Goal: Task Accomplishment & Management: Complete application form

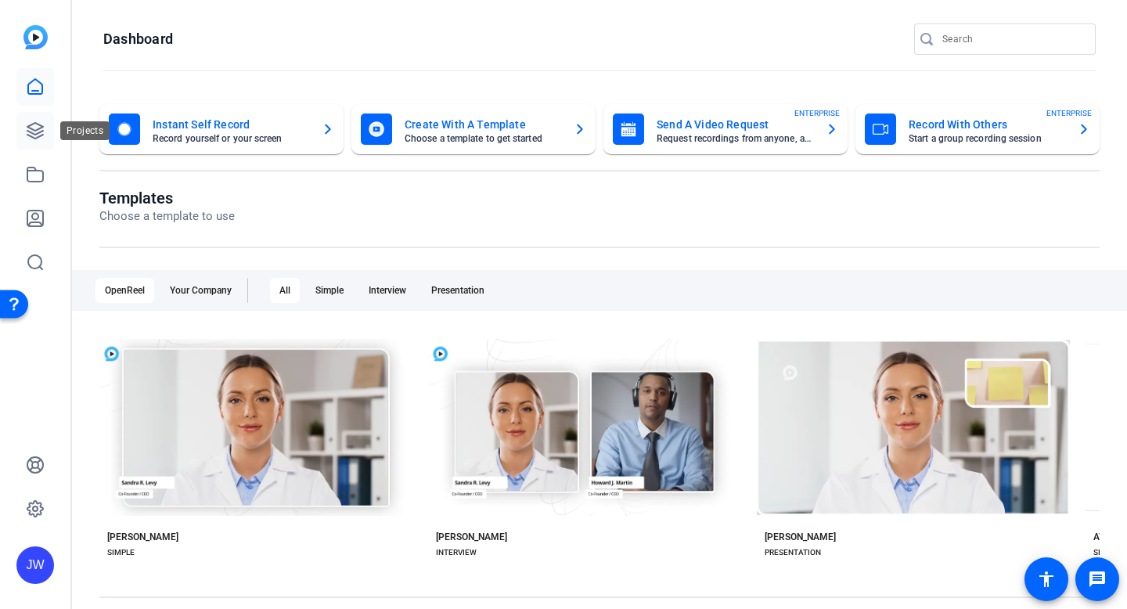
click at [27, 131] on icon at bounding box center [35, 130] width 19 height 19
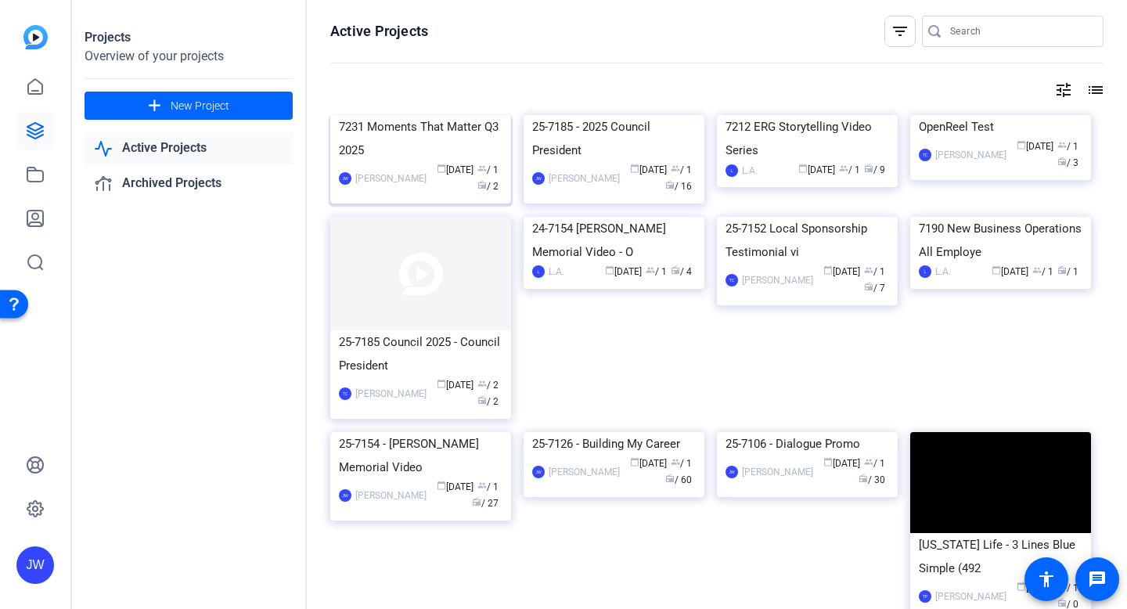
click at [416, 162] on div "7231 Moments That Matter Q3 2025" at bounding box center [421, 138] width 164 height 47
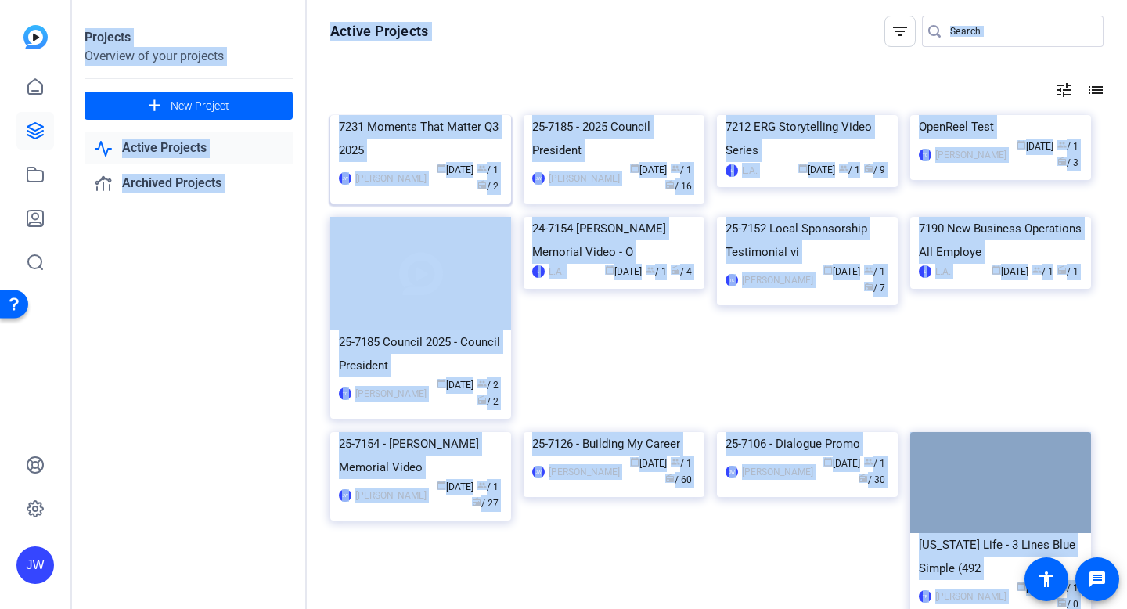
click at [416, 221] on div "Projects Overview of your projects add New Project Active Projects Archived Pro…" at bounding box center [599, 304] width 1055 height 609
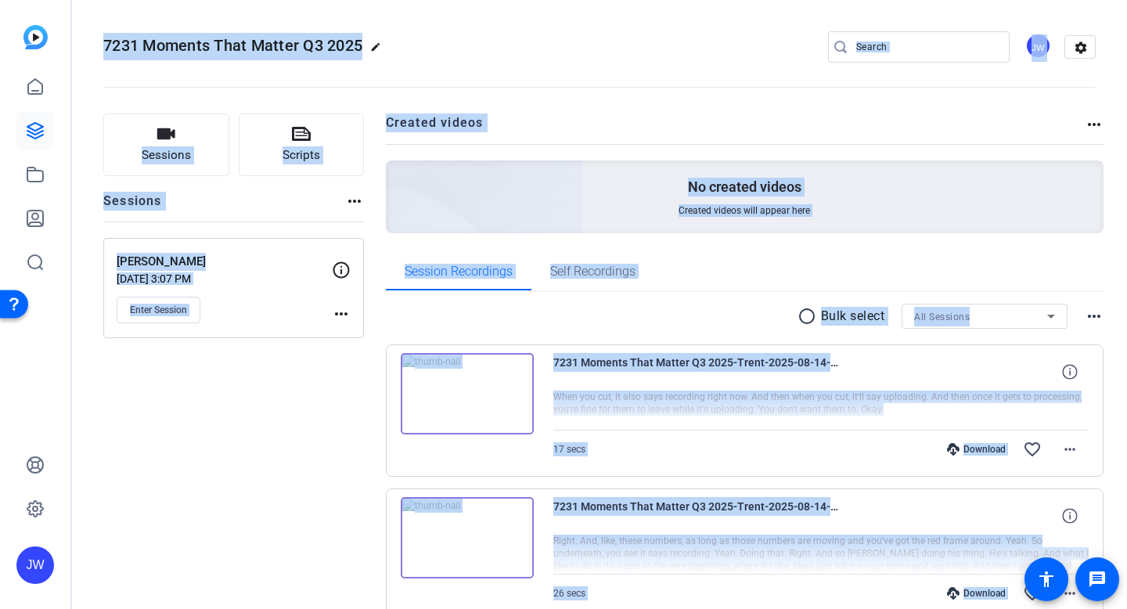
click at [675, 138] on h2 "Created videos" at bounding box center [736, 128] width 700 height 31
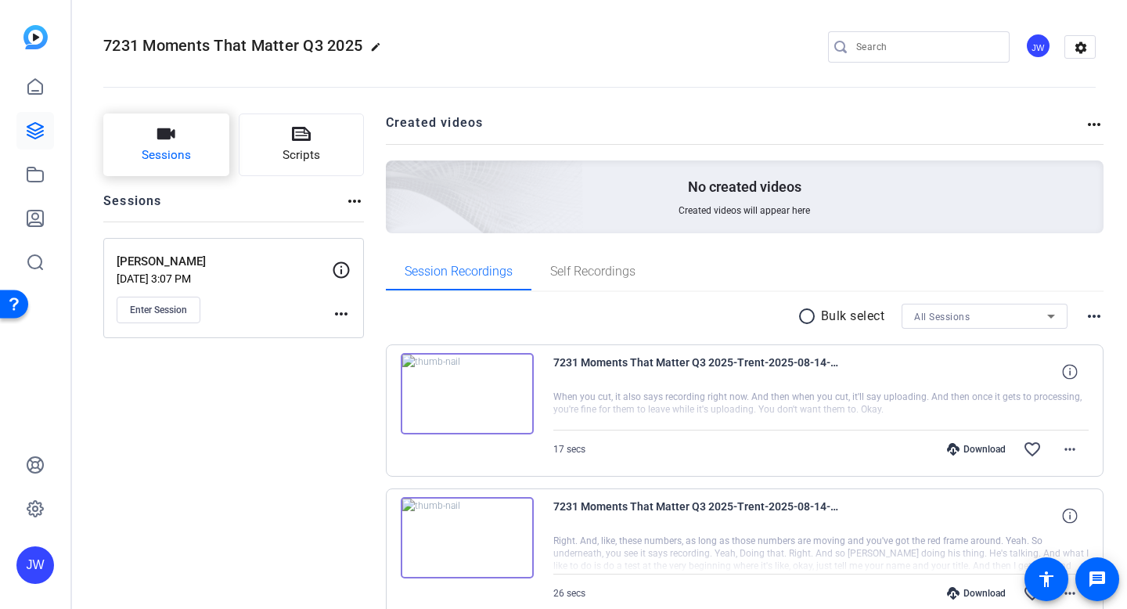
click at [176, 153] on span "Sessions" at bounding box center [166, 155] width 49 height 18
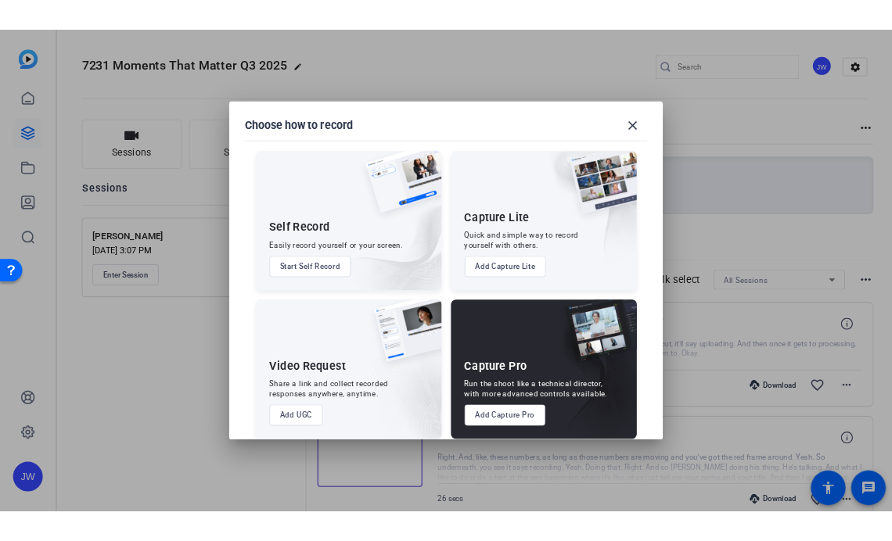
scroll to position [15, 0]
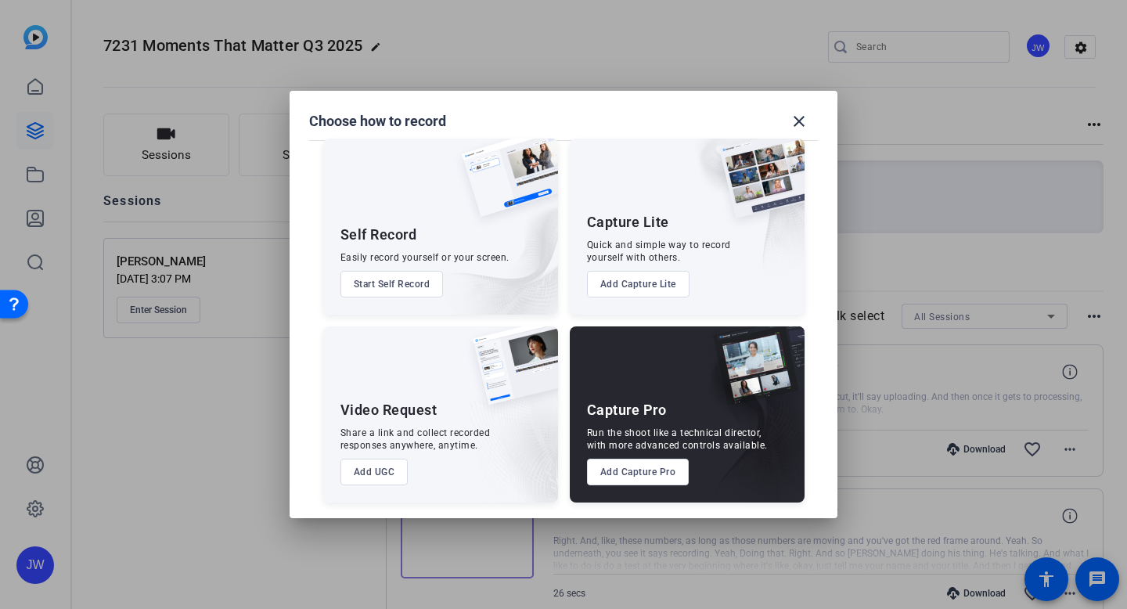
click at [648, 468] on button "Add Capture Pro" at bounding box center [638, 472] width 103 height 27
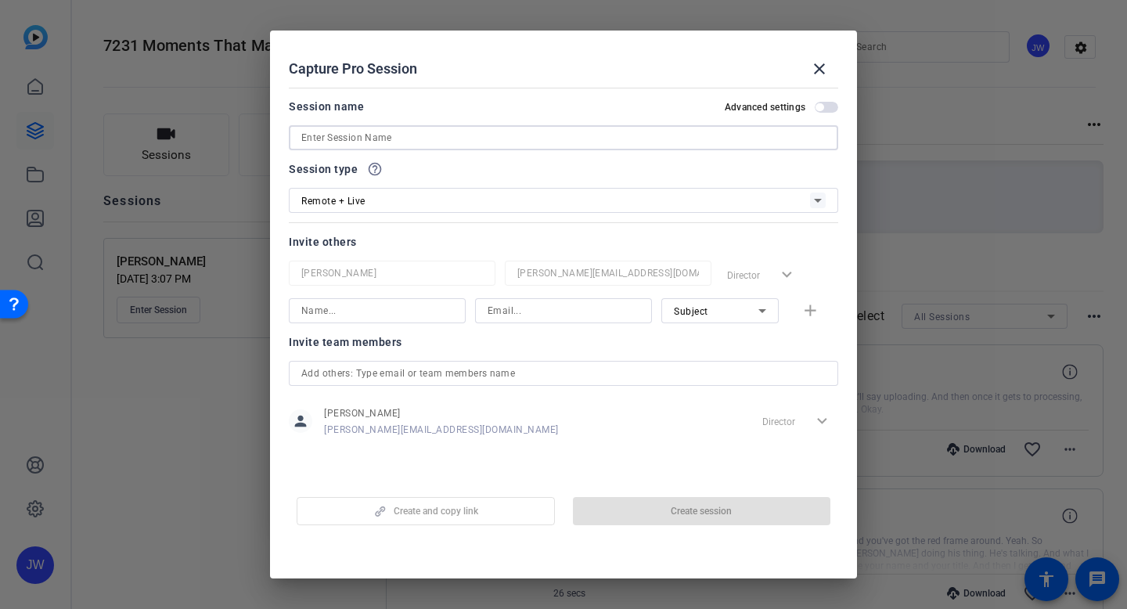
click at [358, 140] on input at bounding box center [563, 137] width 524 height 19
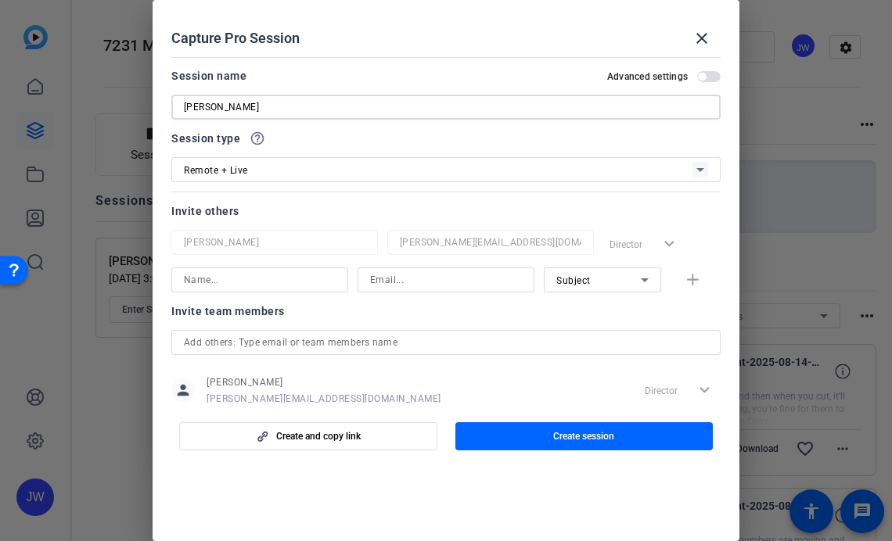
scroll to position [14, 0]
paste input "[PERSON_NAME]"
drag, startPoint x: 278, startPoint y: 111, endPoint x: 250, endPoint y: 109, distance: 28.3
click at [248, 109] on input "[PERSON_NAME], [PERSON_NAME]" at bounding box center [446, 107] width 524 height 19
drag, startPoint x: 374, startPoint y: 107, endPoint x: 275, endPoint y: 104, distance: 98.6
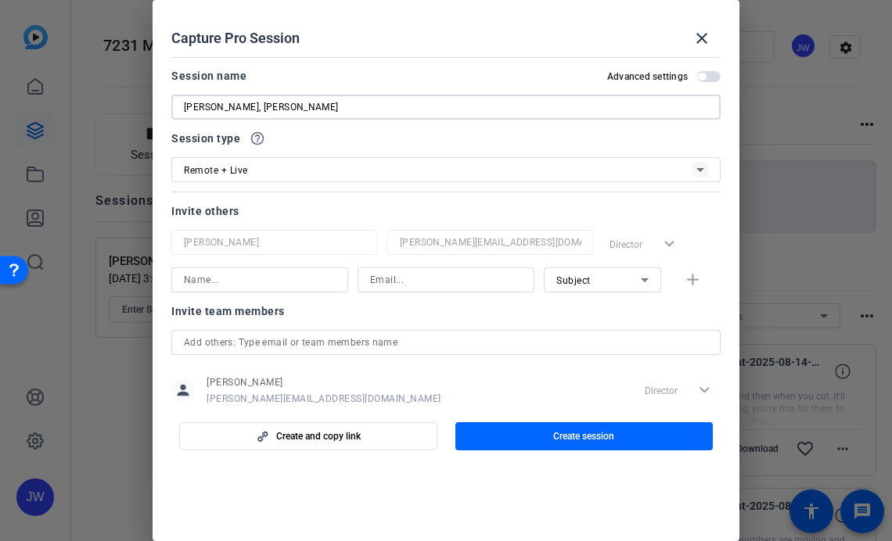
click at [275, 104] on input "[PERSON_NAME], [PERSON_NAME]" at bounding box center [446, 107] width 524 height 19
type input "[PERSON_NAME] Recording Session"
click at [201, 225] on div "Invite others [PERSON_NAME] [PERSON_NAME][EMAIL_ADDRESS][DOMAIN_NAME] Director …" at bounding box center [445, 247] width 549 height 91
click at [400, 286] on input at bounding box center [446, 280] width 152 height 19
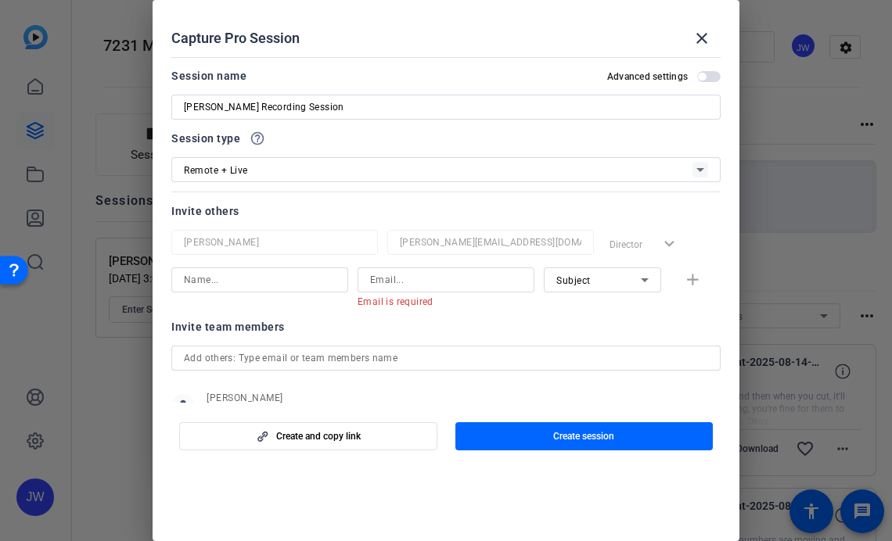
click at [255, 291] on div at bounding box center [260, 280] width 152 height 25
click at [240, 279] on input at bounding box center [260, 280] width 152 height 19
type input "[PERSON_NAME]"
paste input ""[PERSON_NAME]" <[EMAIL_ADDRESS][DOMAIN_NAME]>"
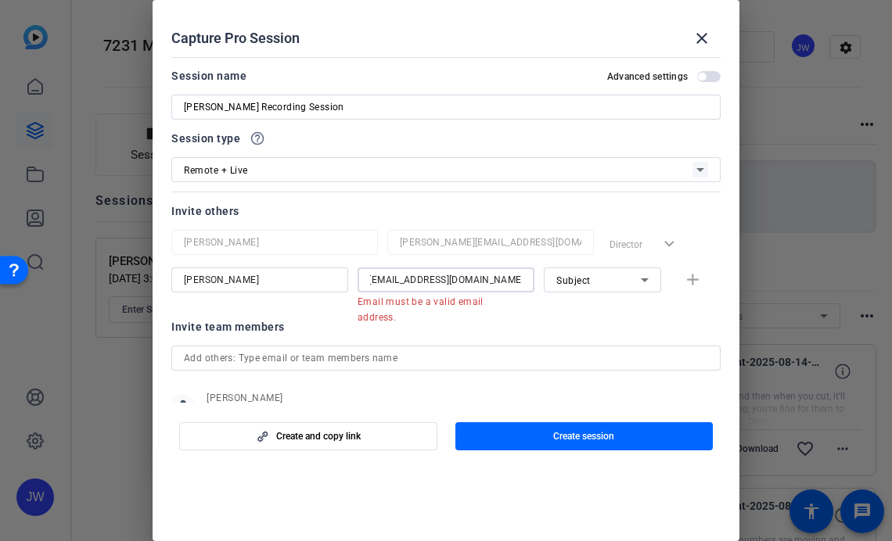
click at [382, 282] on input ""[PERSON_NAME]" <[EMAIL_ADDRESS][DOMAIN_NAME]" at bounding box center [446, 280] width 152 height 19
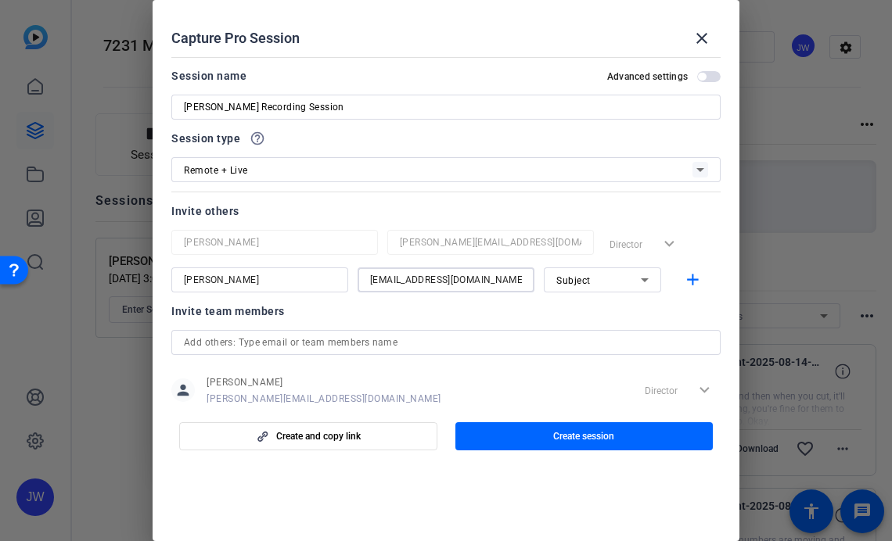
type input "[EMAIL_ADDRESS][DOMAIN_NAME]"
click at [585, 276] on span "Subject" at bounding box center [573, 280] width 34 height 11
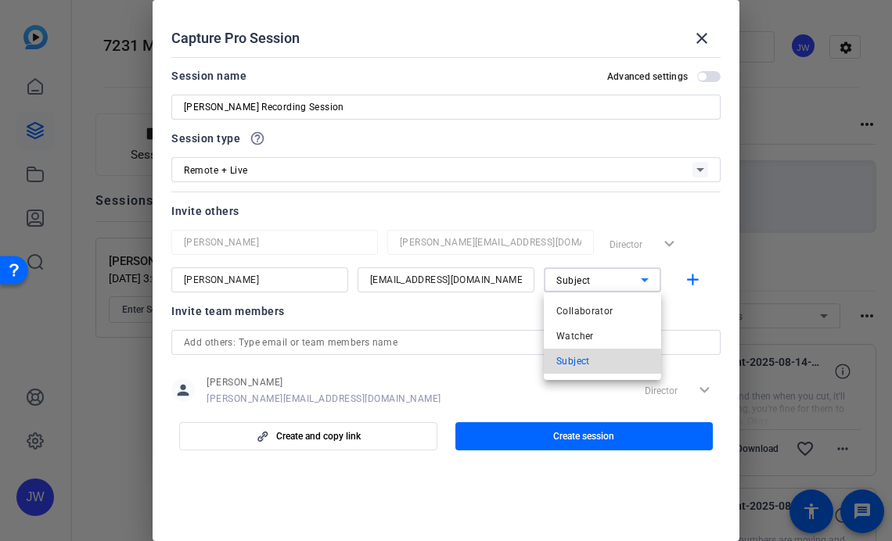
click at [603, 358] on mat-option "Subject" at bounding box center [602, 361] width 117 height 25
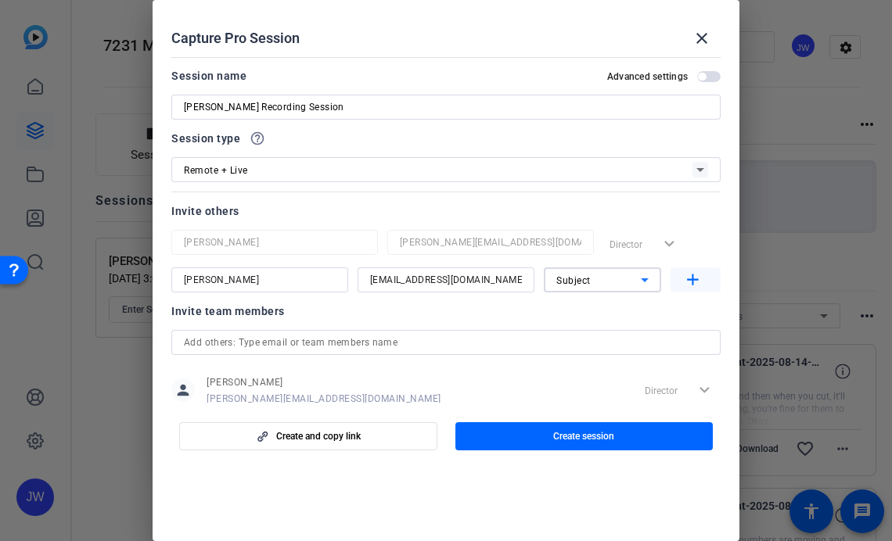
click at [687, 290] on mat-icon "add" at bounding box center [693, 281] width 20 height 20
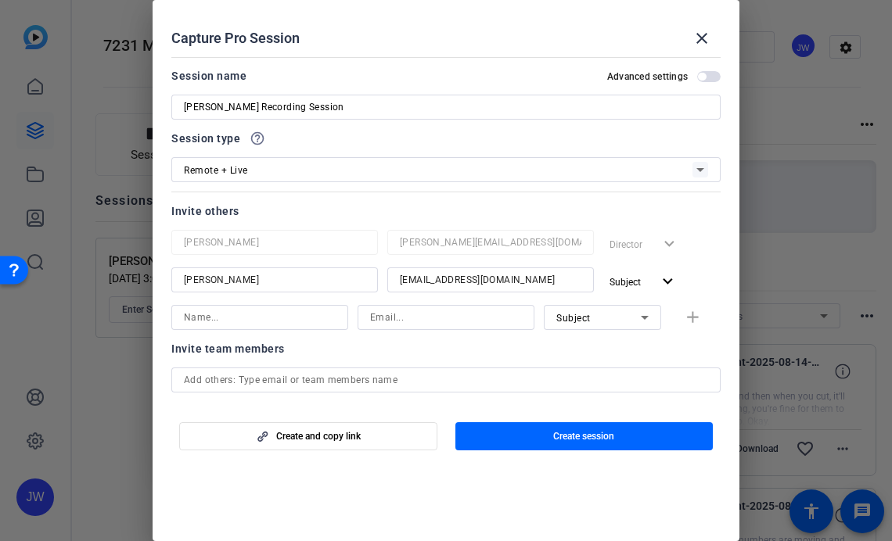
click at [279, 323] on input at bounding box center [260, 317] width 152 height 19
type input "[PERSON_NAME]"
click at [408, 314] on input at bounding box center [446, 317] width 152 height 19
paste input ""[PERSON_NAME] ([PERSON_NAME])" <[EMAIL_ADDRESS][DOMAIN_NAME]>"
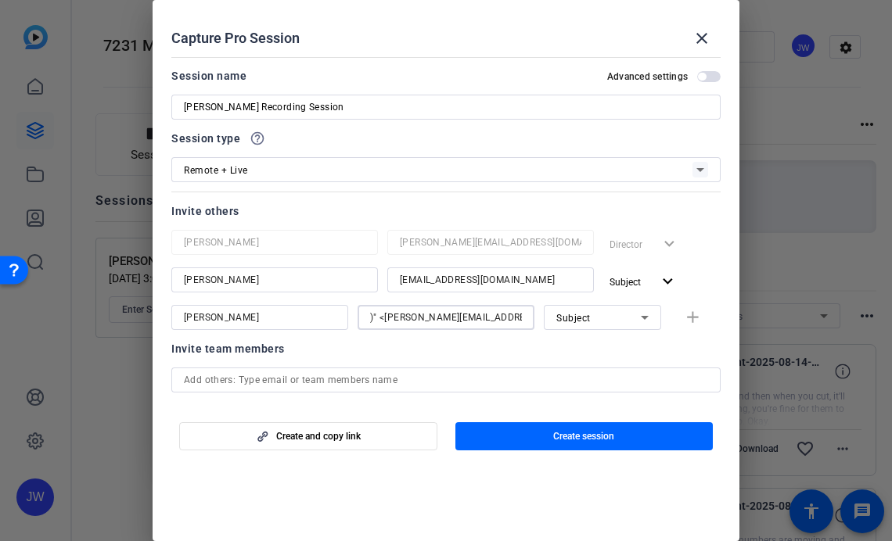
drag, startPoint x: 394, startPoint y: 315, endPoint x: 215, endPoint y: 315, distance: 178.4
click at [237, 315] on div "[PERSON_NAME] "[PERSON_NAME] ([PERSON_NAME])" <[PERSON_NAME][EMAIL_ADDRESS][DOM…" at bounding box center [445, 317] width 549 height 25
click at [439, 318] on input ""[PERSON_NAME] ([PERSON_NAME])" <[PERSON_NAME][EMAIL_ADDRESS][DOMAIN_NAME]" at bounding box center [446, 317] width 152 height 19
drag, startPoint x: 499, startPoint y: 318, endPoint x: 254, endPoint y: 304, distance: 246.2
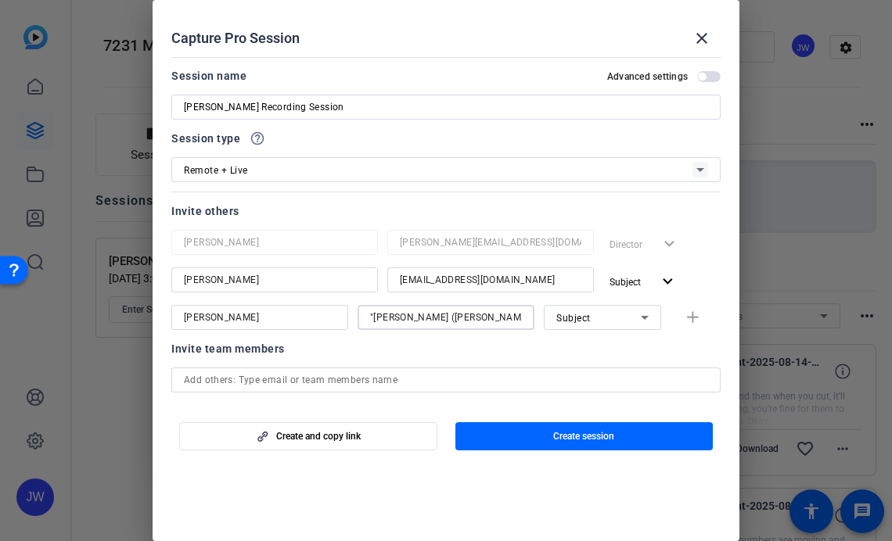
click at [254, 304] on div "[PERSON_NAME] [PERSON_NAME][EMAIL_ADDRESS][DOMAIN_NAME] Director expand_more [P…" at bounding box center [445, 280] width 549 height 100
type input "[PERSON_NAME][EMAIL_ADDRESS][DOMAIN_NAME]"
click at [596, 324] on div "Subject" at bounding box center [598, 318] width 85 height 20
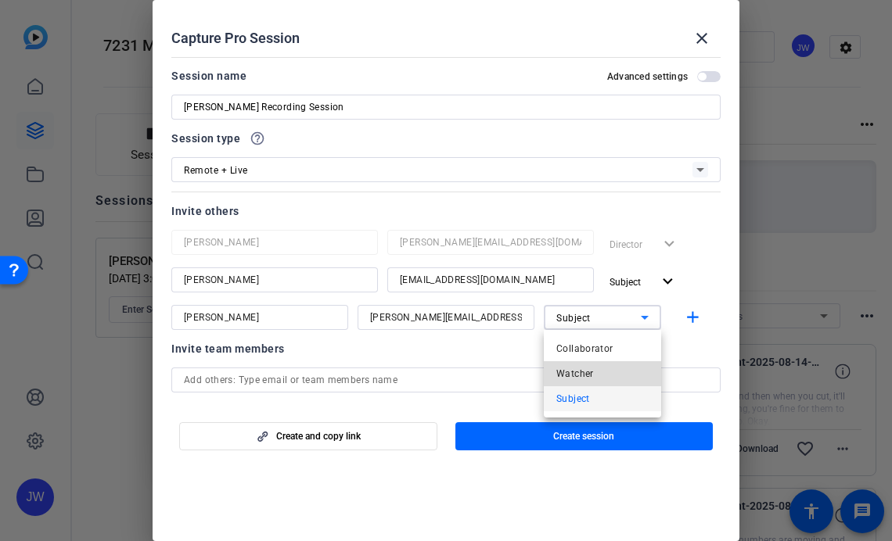
click at [596, 370] on mat-option "Watcher" at bounding box center [602, 374] width 117 height 25
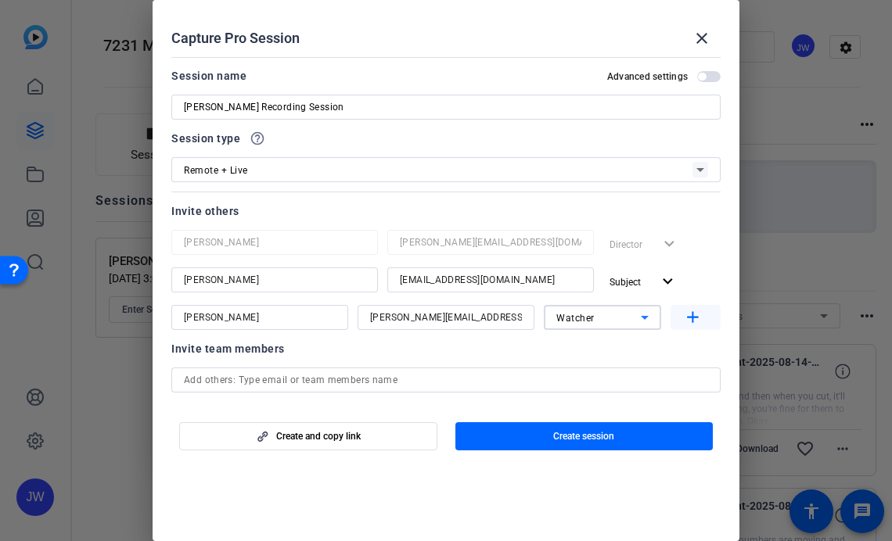
click at [692, 326] on mat-icon "add" at bounding box center [693, 318] width 20 height 20
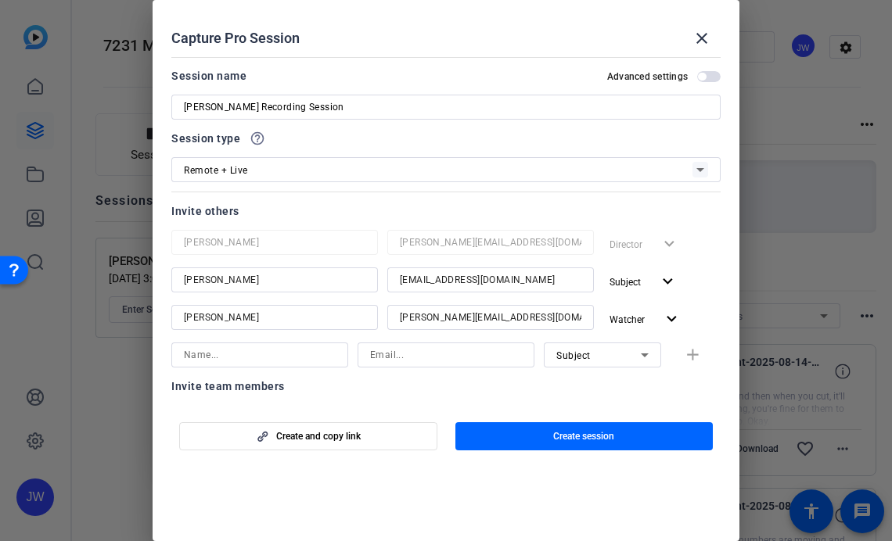
click at [777, 189] on div at bounding box center [446, 270] width 892 height 541
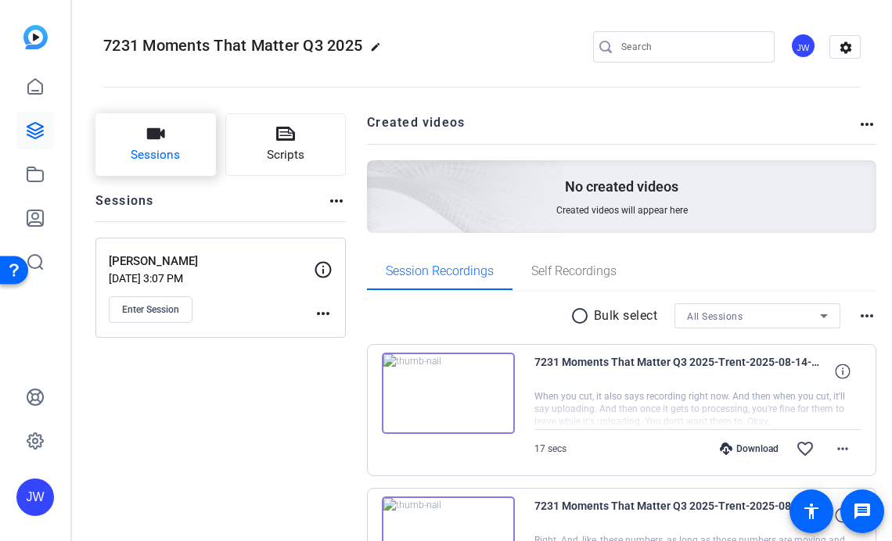
click at [165, 126] on icon "button" at bounding box center [155, 133] width 19 height 19
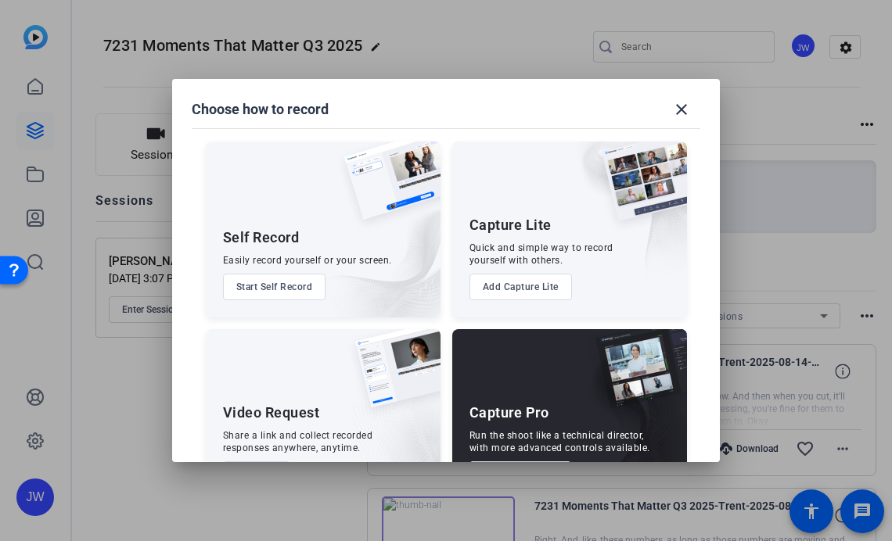
scroll to position [59, 0]
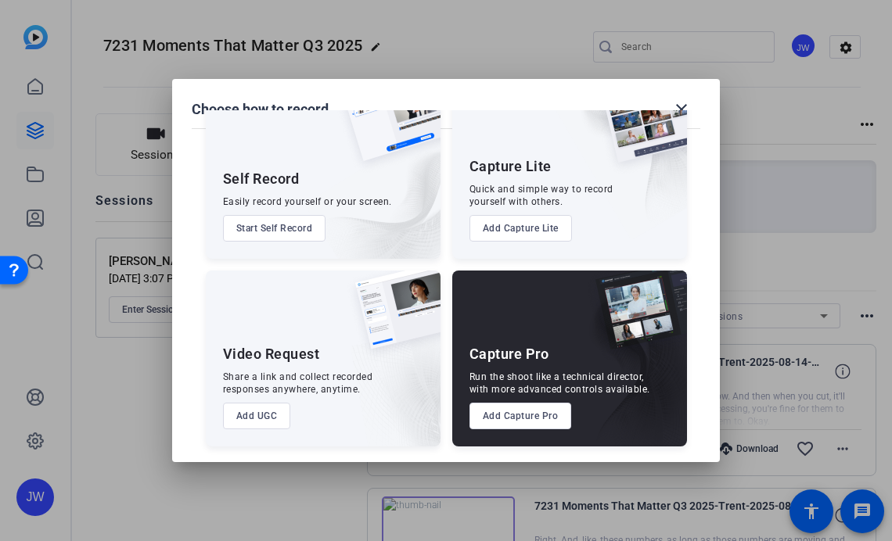
click at [525, 419] on button "Add Capture Pro" at bounding box center [520, 416] width 103 height 27
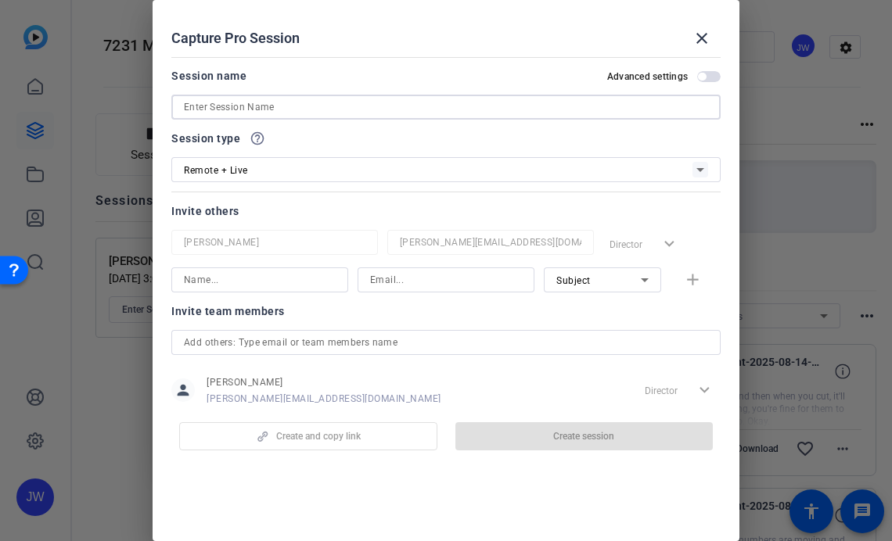
click at [297, 110] on input at bounding box center [446, 107] width 524 height 19
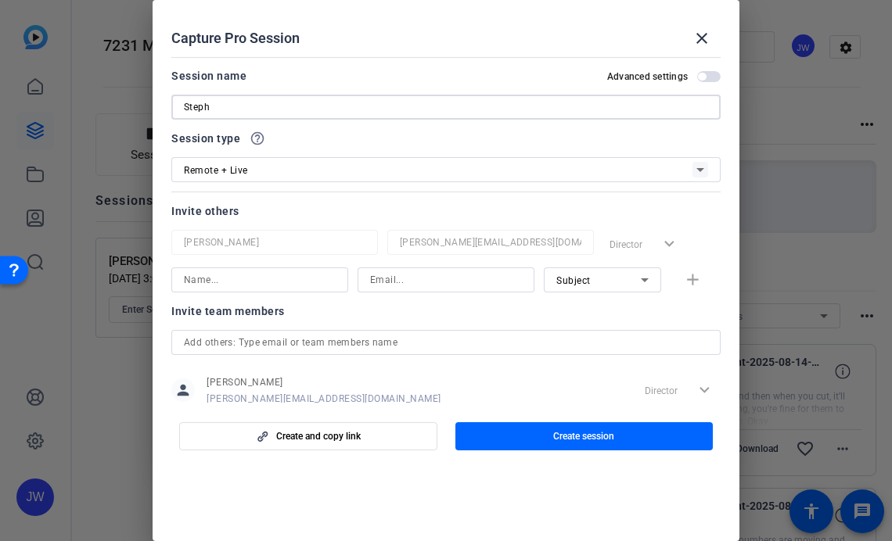
type input "Stepha"
type input "[PERSON_NAME] Record Session 7231 Q3 Videos"
click at [261, 231] on mat-form-field "[PERSON_NAME]" at bounding box center [274, 242] width 207 height 25
click at [243, 278] on input at bounding box center [260, 280] width 152 height 19
type input "S"
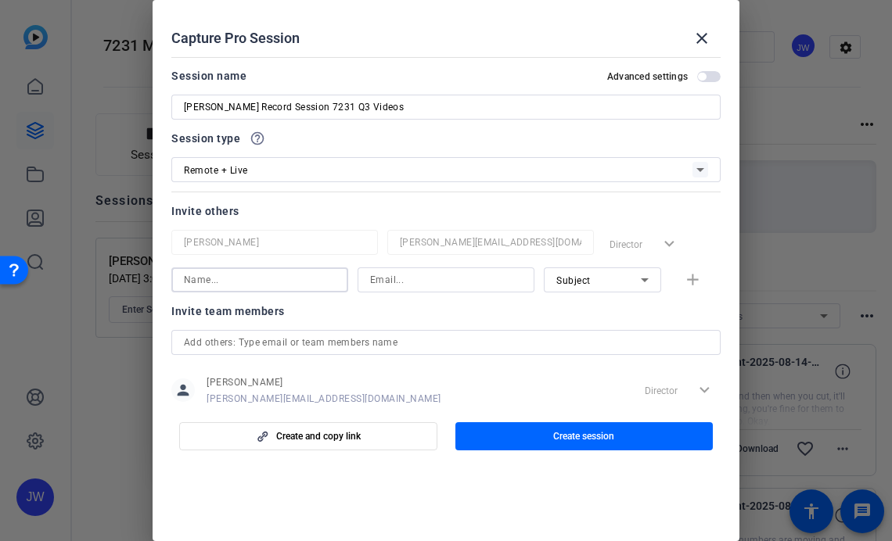
click at [404, 286] on input at bounding box center [446, 280] width 152 height 19
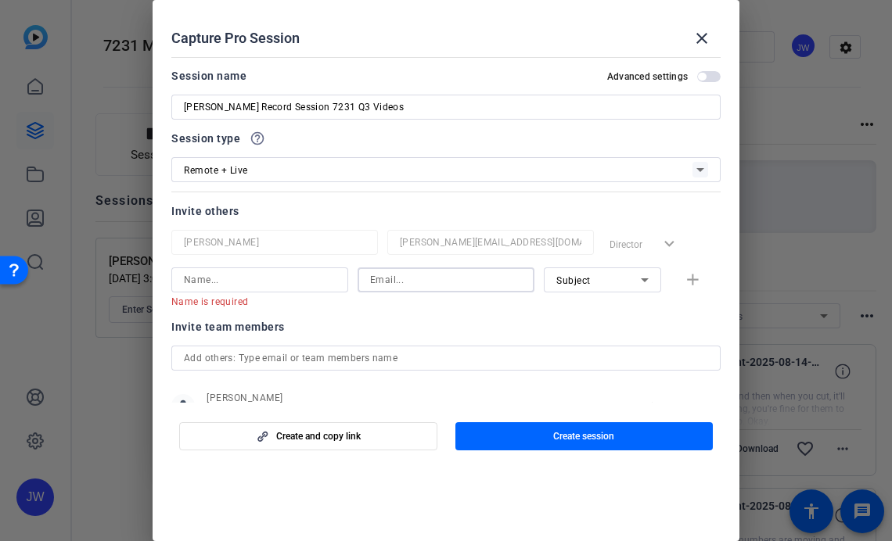
paste input ""[PERSON_NAME] ([PERSON_NAME])" <[EMAIL_ADDRESS][DOMAIN_NAME]>"
drag, startPoint x: 403, startPoint y: 282, endPoint x: 196, endPoint y: 279, distance: 206.6
click at [196, 279] on div "Name is required "[PERSON_NAME] ([PERSON_NAME])" <[PERSON_NAME][EMAIL_ADDRESS][…" at bounding box center [445, 288] width 549 height 41
click at [432, 279] on input ""[PERSON_NAME] ([PERSON_NAME])" <[EMAIL_ADDRESS][DOMAIN_NAME]>" at bounding box center [446, 280] width 152 height 19
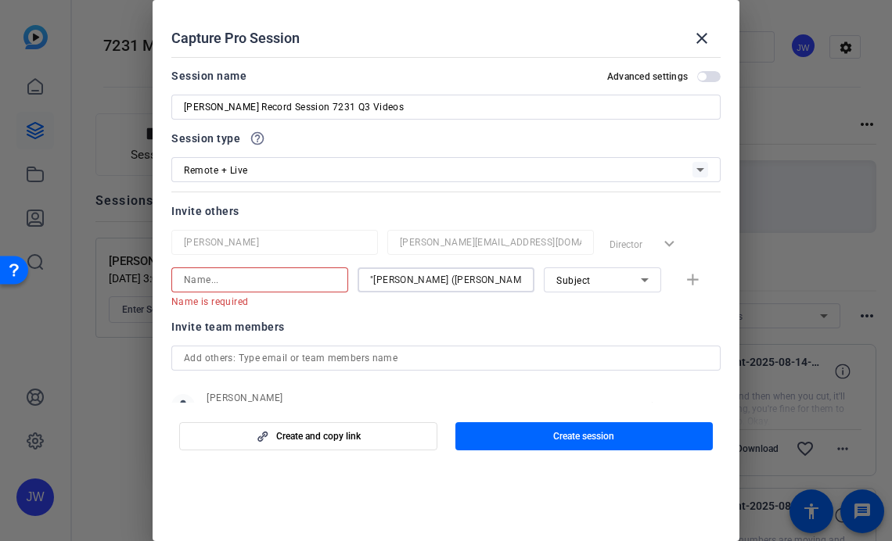
drag, startPoint x: 495, startPoint y: 280, endPoint x: 261, endPoint y: 278, distance: 234.8
click at [261, 278] on div "Name is required "[PERSON_NAME] ([PERSON_NAME])" <[PERSON_NAME][EMAIL_ADDRESS][…" at bounding box center [445, 288] width 549 height 41
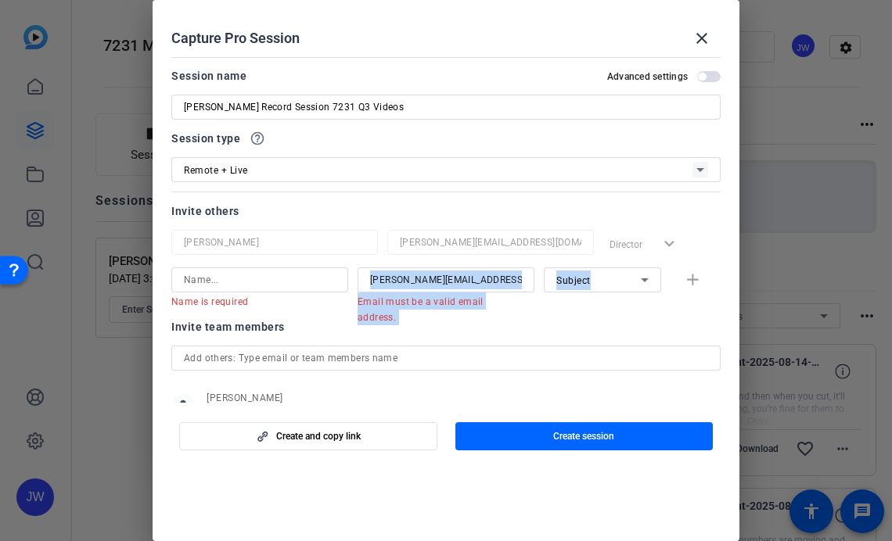
drag, startPoint x: 522, startPoint y: 279, endPoint x: 645, endPoint y: 279, distance: 122.9
click at [645, 279] on div "Name is required [PERSON_NAME][EMAIL_ADDRESS][DOMAIN_NAME]> Email must be a val…" at bounding box center [445, 288] width 549 height 41
click at [441, 293] on mat-error "Email must be a valid email address." at bounding box center [440, 309] width 164 height 33
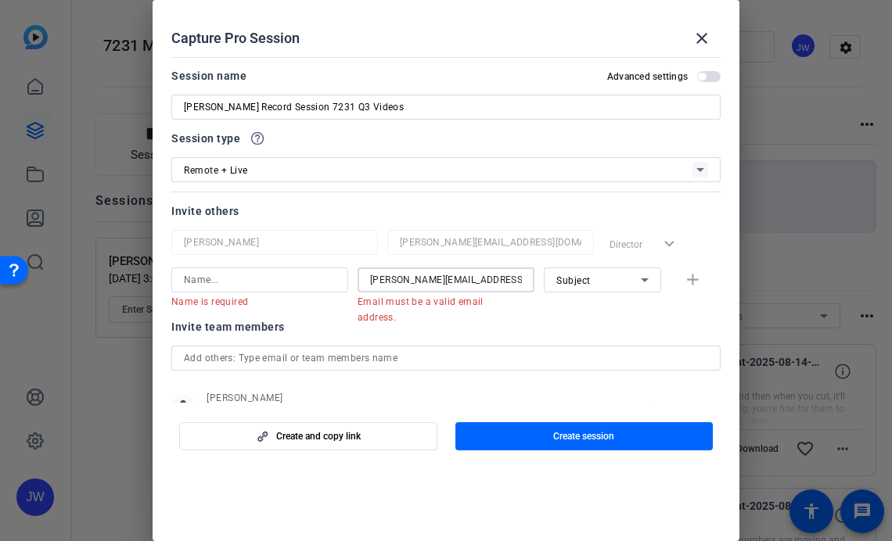
scroll to position [0, 38]
drag, startPoint x: 464, startPoint y: 282, endPoint x: 860, endPoint y: 287, distance: 396.0
click at [860, 287] on div "Choose how to record close Self Record Easily record yourself or your screen. S…" at bounding box center [446, 270] width 892 height 541
type input "[PERSON_NAME][EMAIL_ADDRESS][DOMAIN_NAME]"
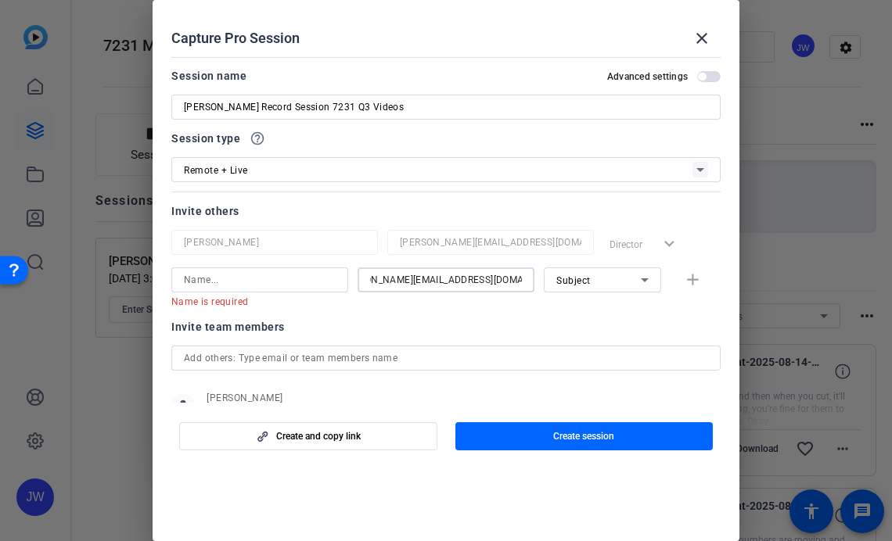
click at [620, 279] on div "Subject" at bounding box center [598, 281] width 85 height 20
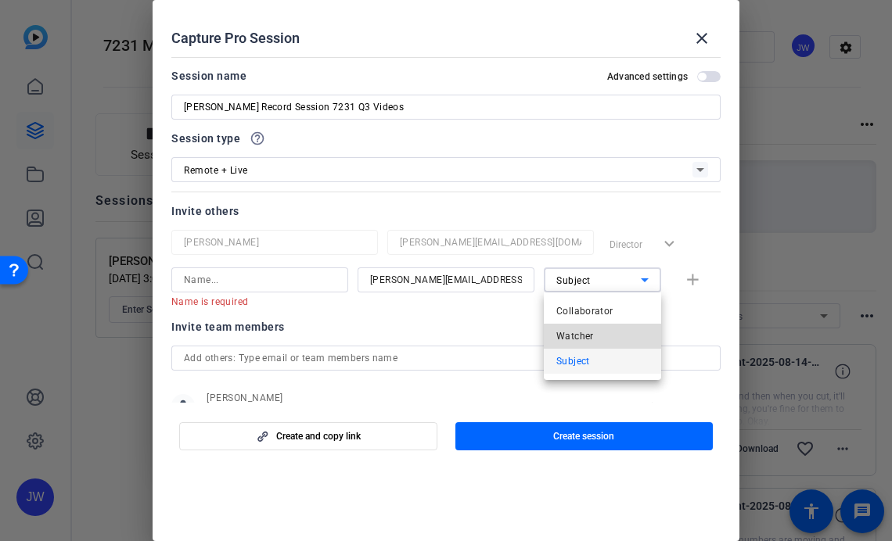
click at [597, 338] on mat-option "Watcher" at bounding box center [602, 336] width 117 height 25
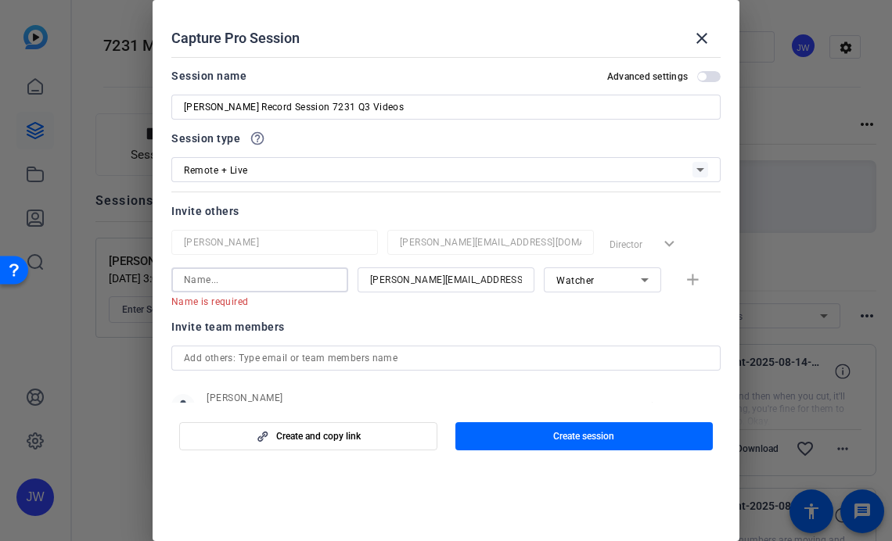
click at [220, 272] on input at bounding box center [260, 280] width 152 height 19
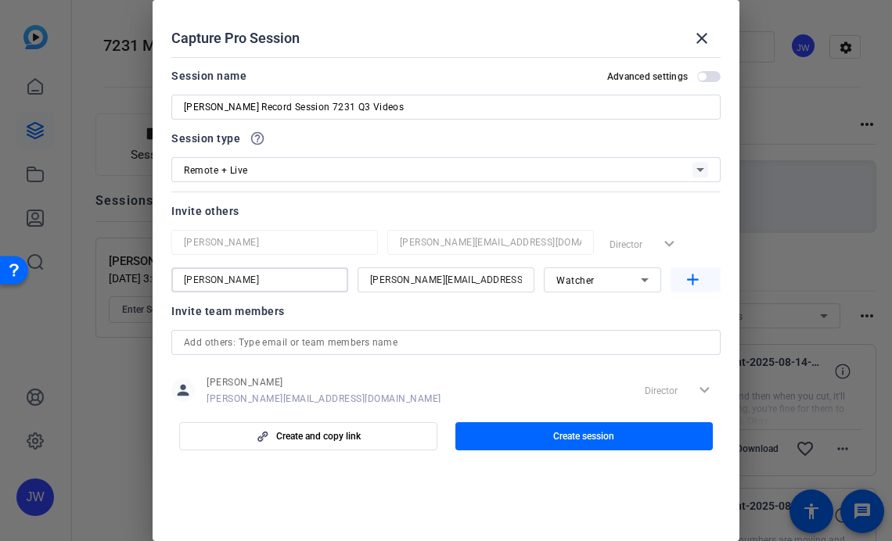
type input "[PERSON_NAME]"
click at [679, 285] on span "button" at bounding box center [696, 280] width 50 height 38
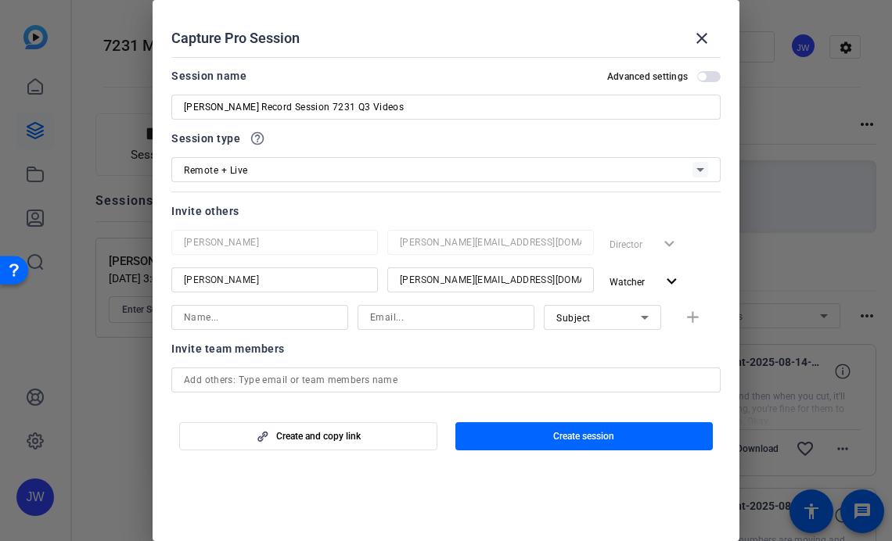
scroll to position [77, 0]
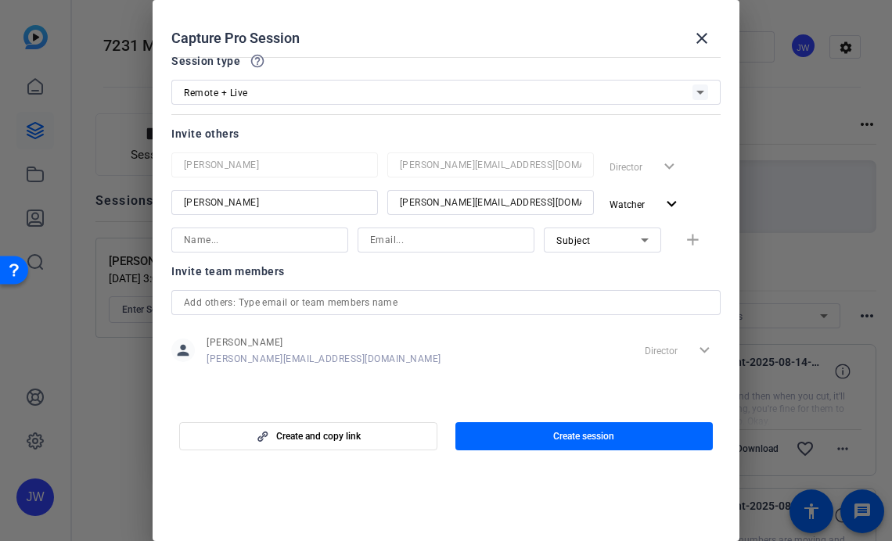
click at [710, 357] on div "Director expand_more" at bounding box center [680, 350] width 82 height 28
click at [404, 248] on input at bounding box center [446, 240] width 152 height 19
paste input "[EMAIL_ADDRESS][DOMAIN_NAME]"
type input "[EMAIL_ADDRESS][DOMAIN_NAME]"
click at [238, 241] on input at bounding box center [260, 240] width 152 height 19
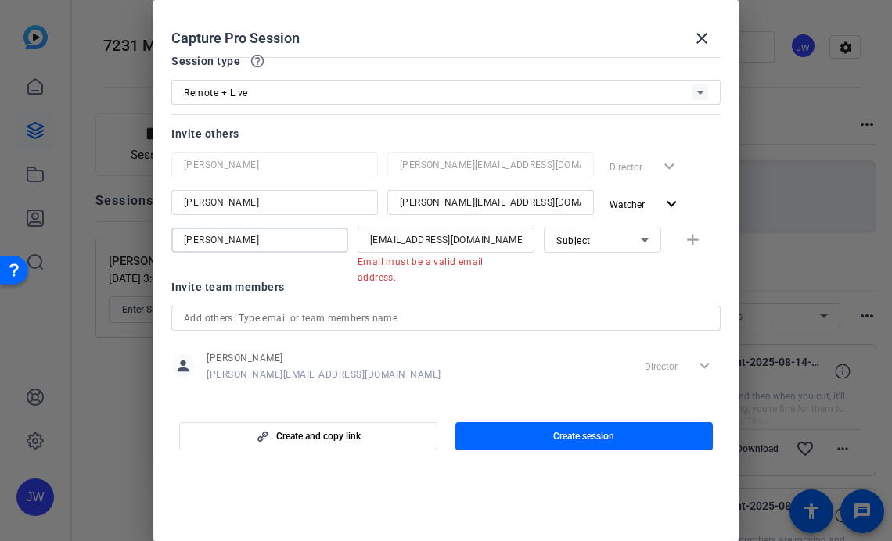
type input "[PERSON_NAME]"
click at [604, 243] on div "Subject" at bounding box center [598, 241] width 85 height 20
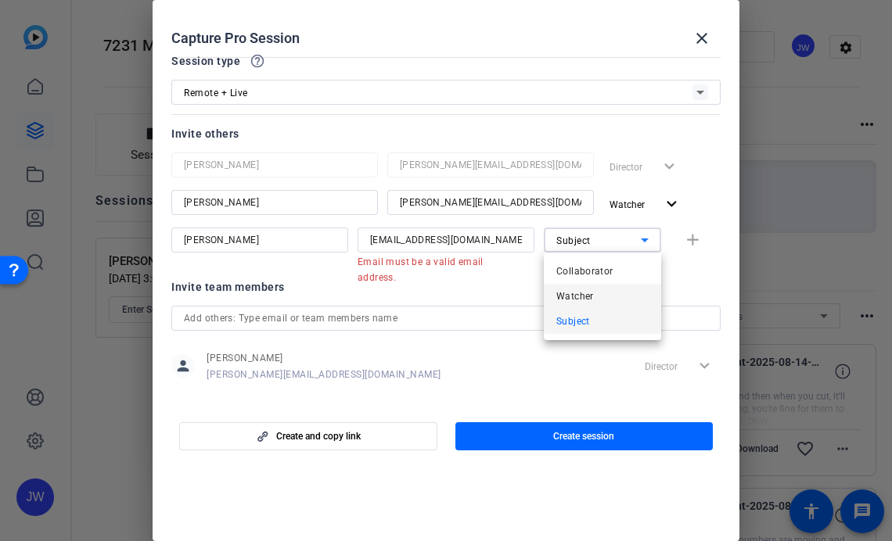
click at [597, 290] on mat-option "Watcher" at bounding box center [602, 296] width 117 height 25
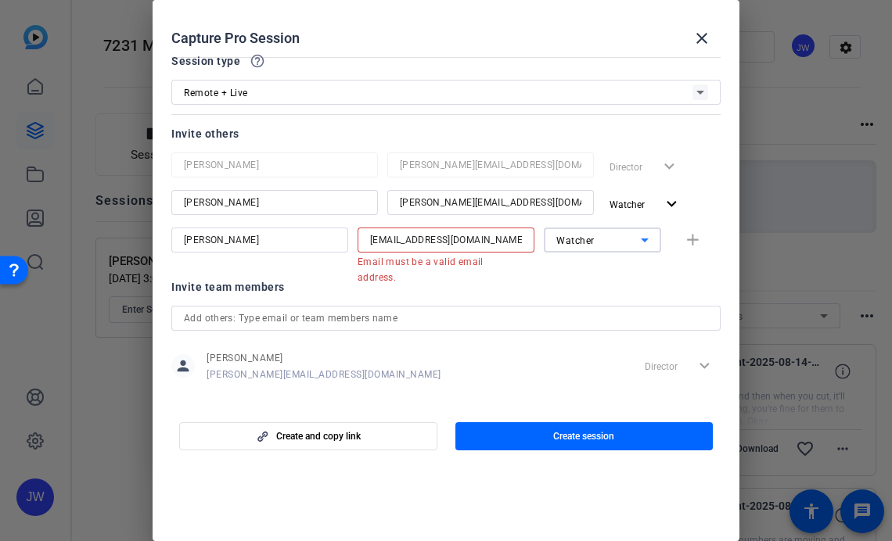
click at [444, 244] on input "[EMAIL_ADDRESS][DOMAIN_NAME]" at bounding box center [446, 240] width 152 height 19
drag, startPoint x: 480, startPoint y: 246, endPoint x: 216, endPoint y: 240, distance: 264.5
click at [216, 240] on div "[PERSON_NAME] [PERSON_NAME][EMAIL_ADDRESS][DOMAIN_NAME] Email must be a valid e…" at bounding box center [445, 248] width 549 height 41
click at [437, 236] on input "[EMAIL_ADDRESS][DOMAIN_NAME]" at bounding box center [446, 240] width 152 height 19
click at [463, 253] on mat-error "Email must be a valid email address." at bounding box center [440, 269] width 164 height 33
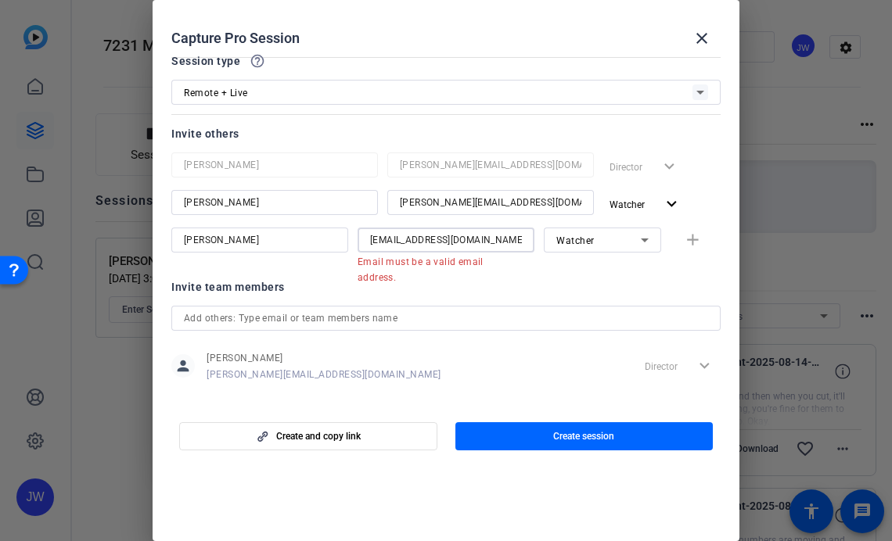
scroll to position [0, 0]
drag, startPoint x: 456, startPoint y: 245, endPoint x: 714, endPoint y: 257, distance: 258.5
click at [714, 257] on div "[PERSON_NAME] [PERSON_NAME][EMAIL_ADDRESS][DOMAIN_NAME] Email must be a valid e…" at bounding box center [445, 248] width 549 height 41
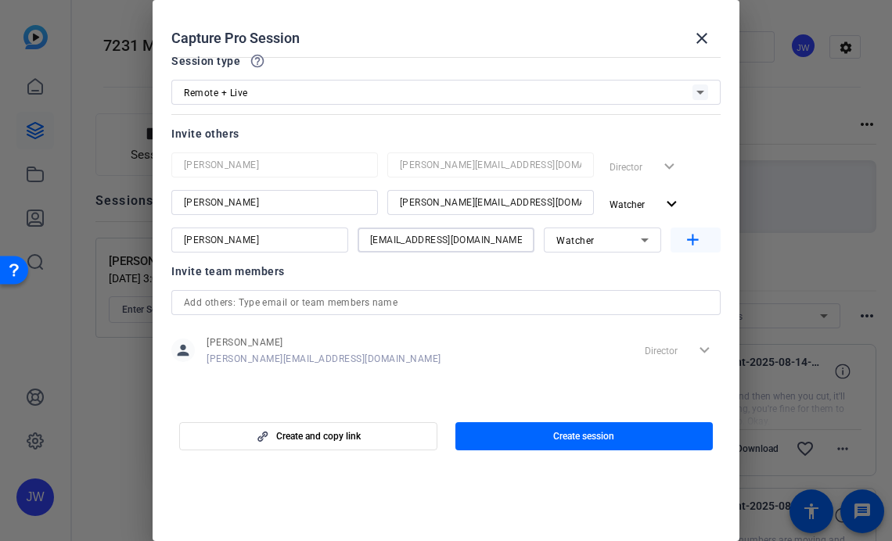
type input "[EMAIL_ADDRESS][DOMAIN_NAME]"
click at [688, 239] on mat-icon "add" at bounding box center [693, 241] width 20 height 20
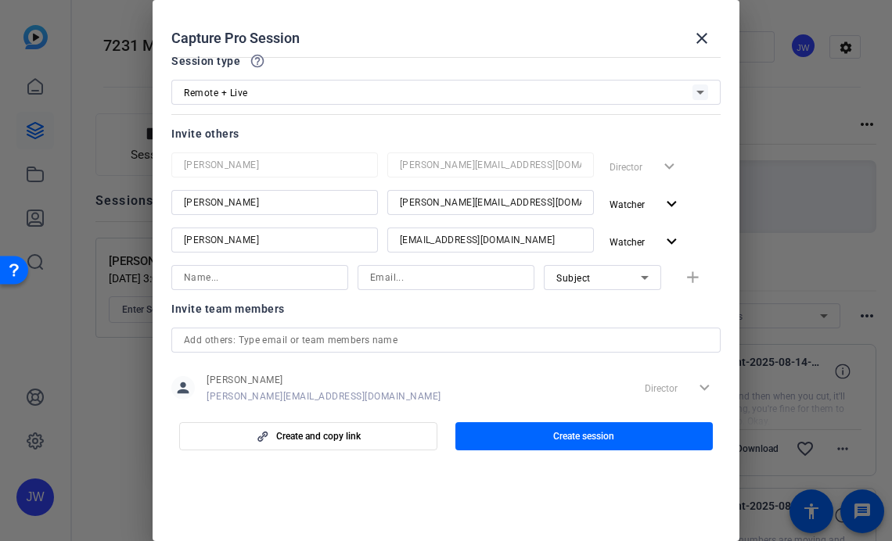
click at [44, 131] on div at bounding box center [446, 270] width 892 height 541
